Goal: Find specific fact

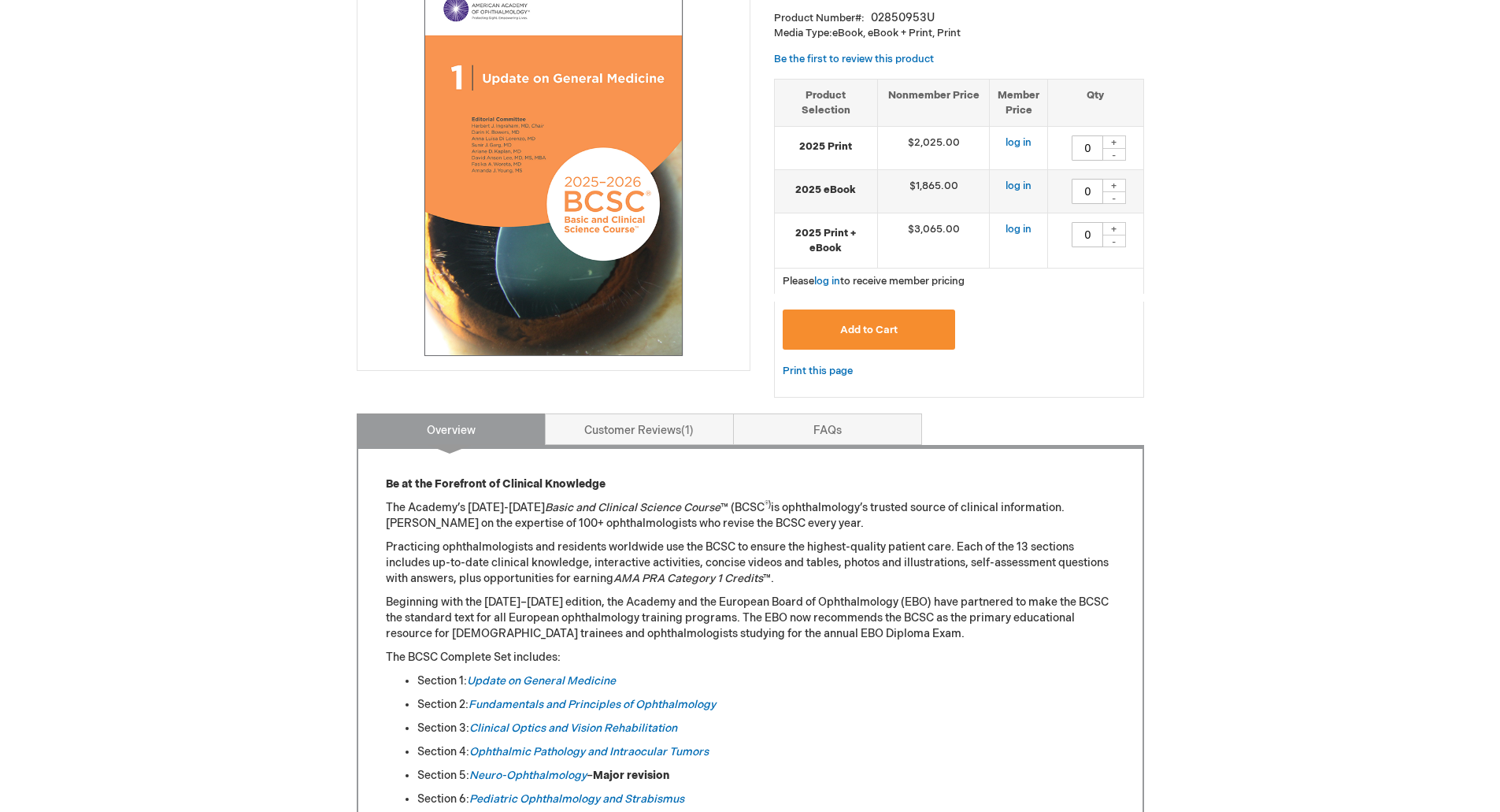
scroll to position [428, 0]
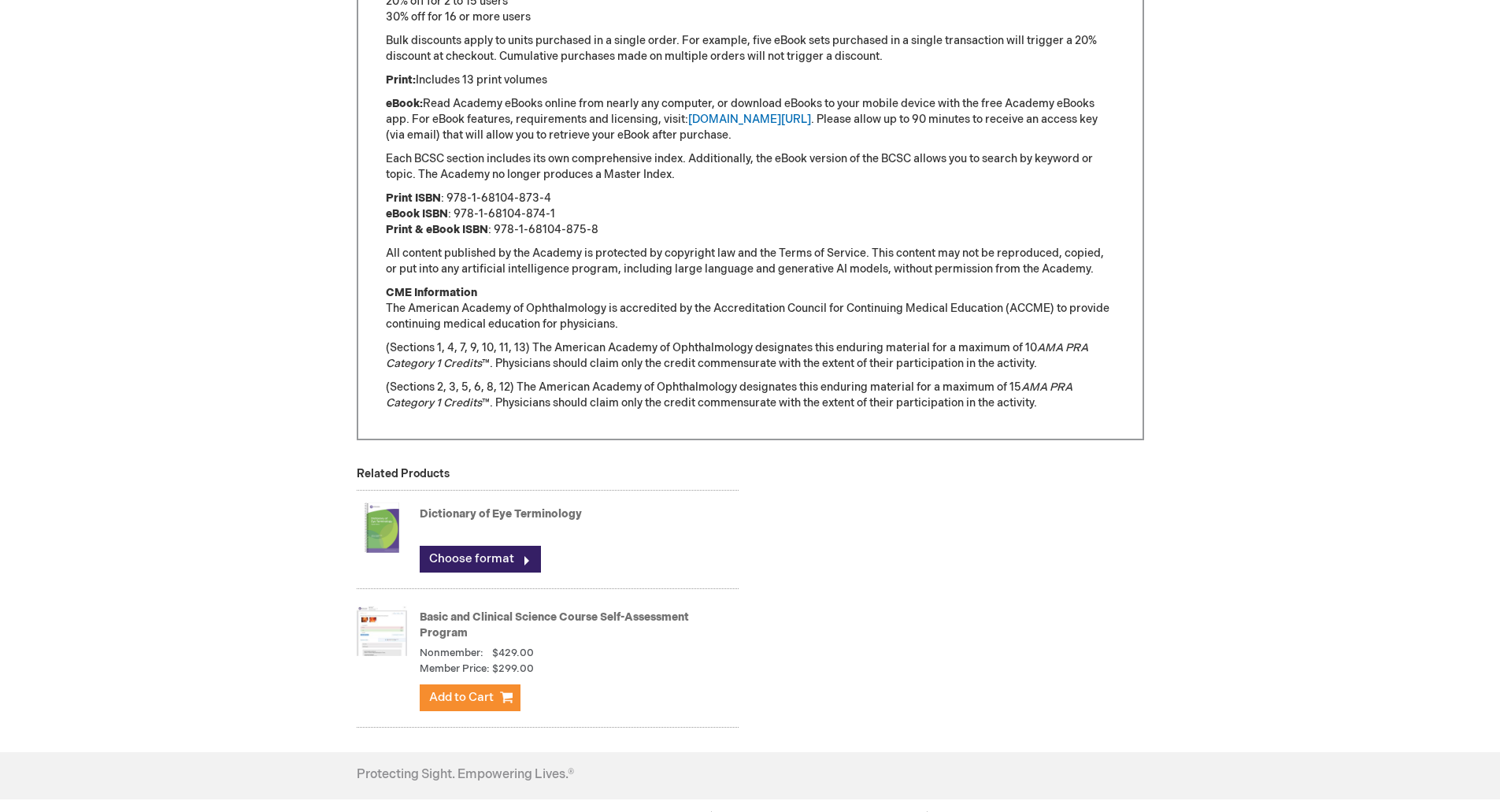
scroll to position [1295, 0]
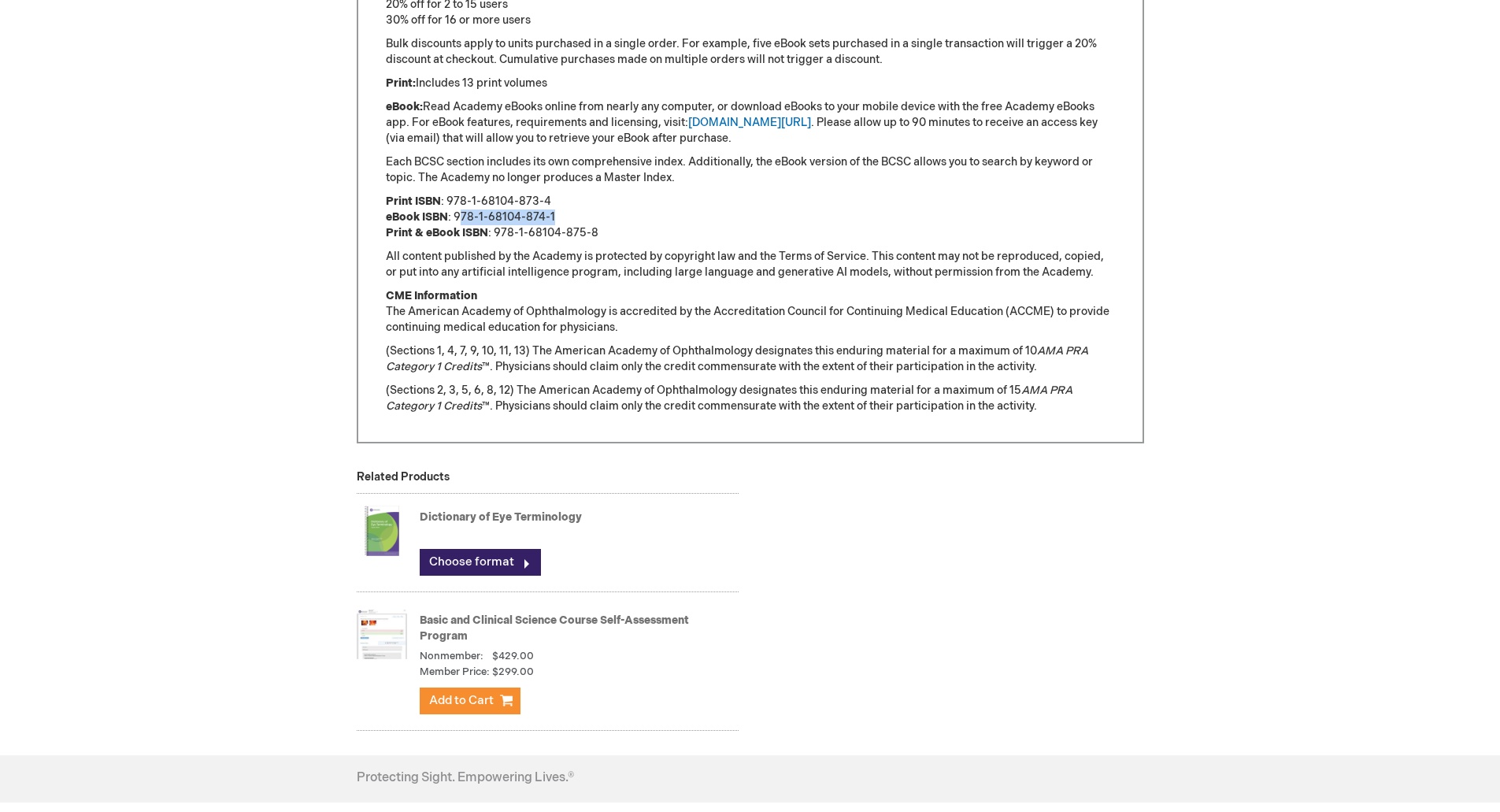
drag, startPoint x: 558, startPoint y: 215, endPoint x: 459, endPoint y: 214, distance: 99.0
click at [459, 214] on p "Print ISBN : 978-1-68104-873-4 eBook ISBN : 978-1-68104-874-1 Print & eBook ISB…" at bounding box center [751, 217] width 730 height 48
drag, startPoint x: 456, startPoint y: 215, endPoint x: 552, endPoint y: 216, distance: 96.0
click at [552, 216] on p "Print ISBN : 978-1-68104-873-4 eBook ISBN : 978-1-68104-874-1 Print & eBook ISB…" at bounding box center [751, 217] width 730 height 48
copy p "978-1-68104-874-1"
